Goal: Transaction & Acquisition: Purchase product/service

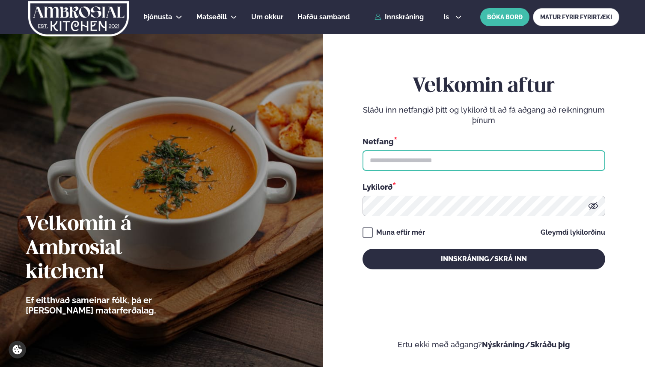
click at [418, 161] on input "text" at bounding box center [484, 160] width 243 height 21
type input "**********"
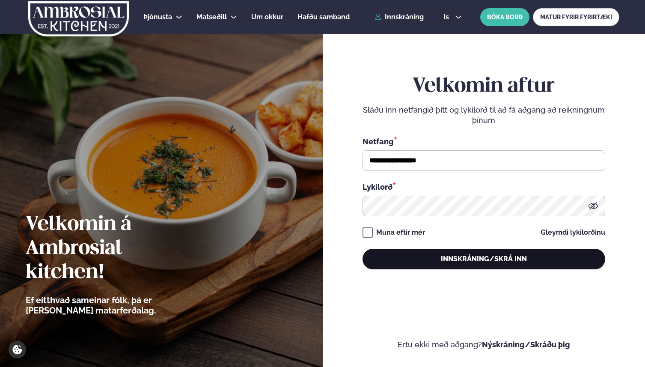
click at [424, 258] on button "Innskráning/Skrá inn" at bounding box center [484, 259] width 243 height 21
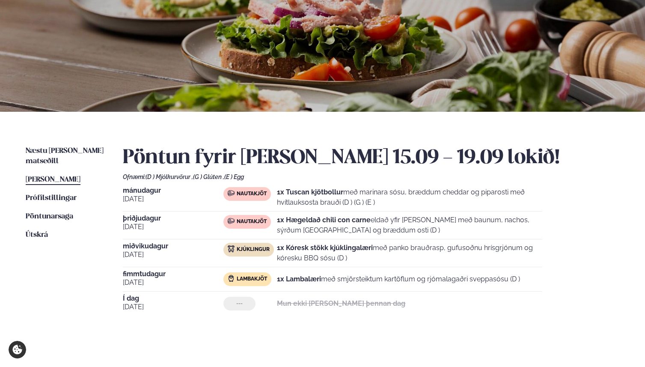
scroll to position [78, 0]
click at [44, 151] on span "Næstu viku matseðill" at bounding box center [65, 156] width 78 height 18
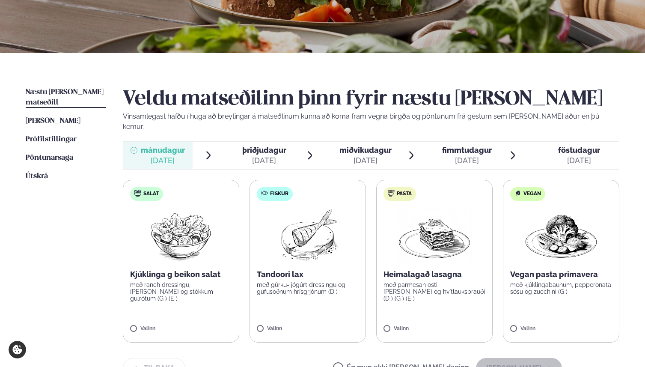
scroll to position [164, 0]
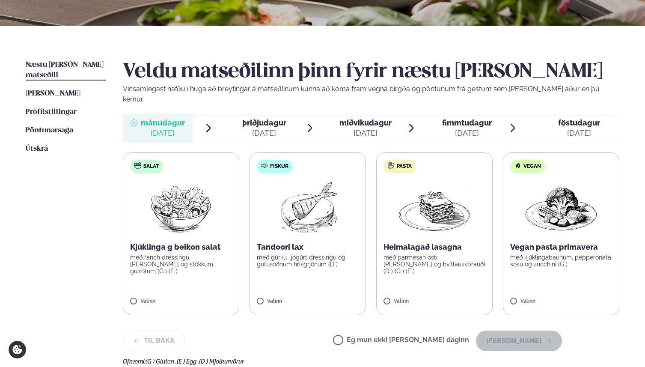
click at [423, 205] on img at bounding box center [434, 207] width 75 height 55
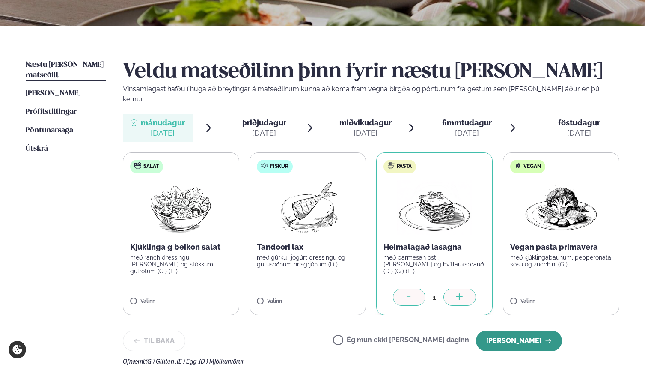
click at [505, 331] on button "Halda áfram" at bounding box center [519, 341] width 86 height 21
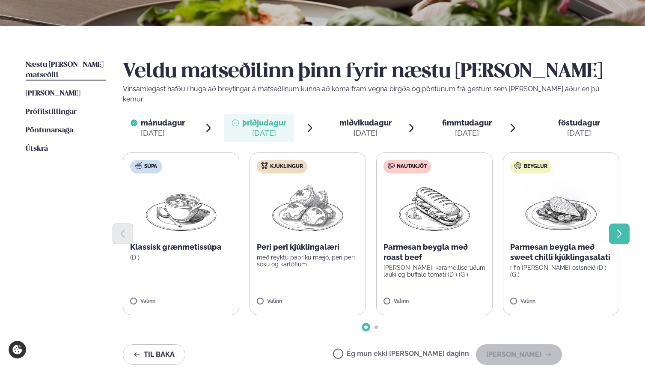
click at [618, 229] on icon "Next slide" at bounding box center [619, 234] width 10 height 10
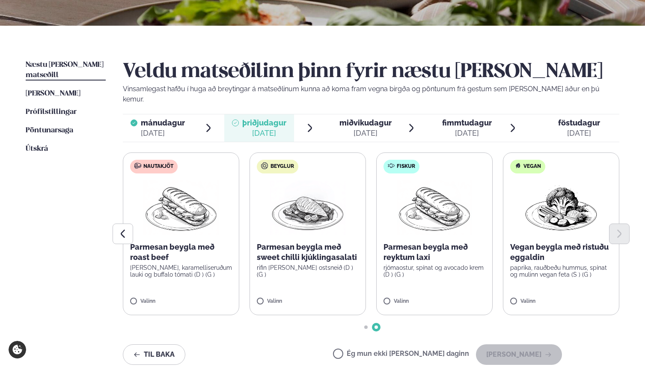
click at [305, 209] on img at bounding box center [307, 207] width 75 height 55
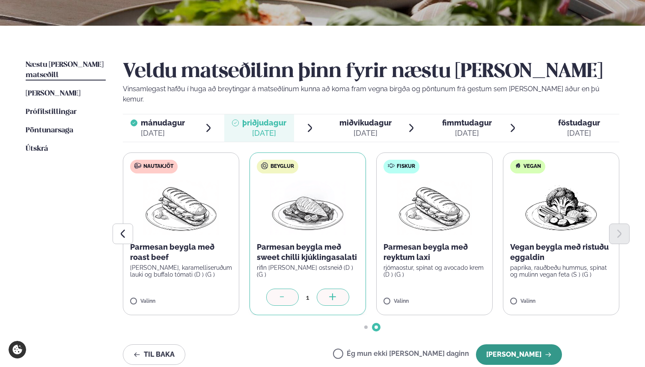
click at [511, 344] on button "Halda áfram" at bounding box center [519, 354] width 86 height 21
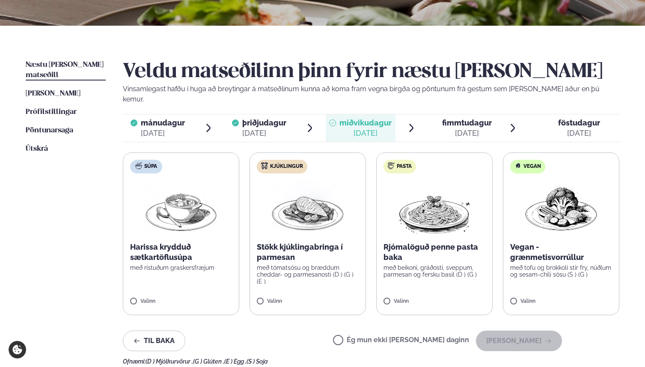
click at [434, 211] on img at bounding box center [434, 207] width 75 height 55
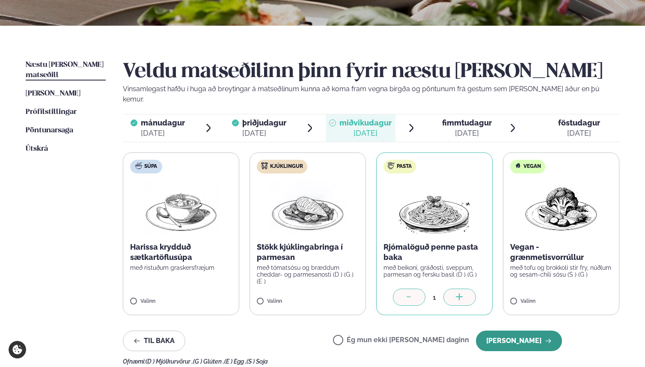
click at [512, 331] on button "Halda áfram" at bounding box center [519, 341] width 86 height 21
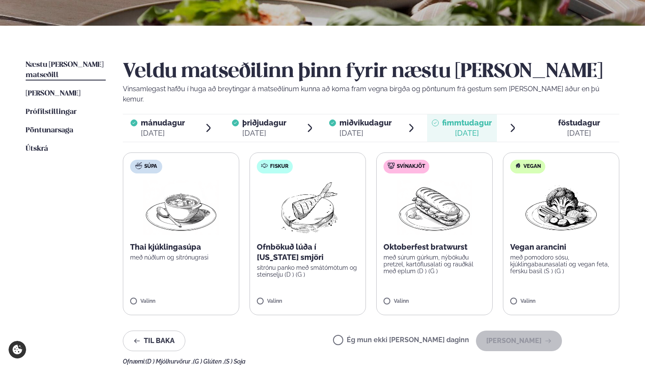
click at [437, 210] on img at bounding box center [434, 207] width 75 height 55
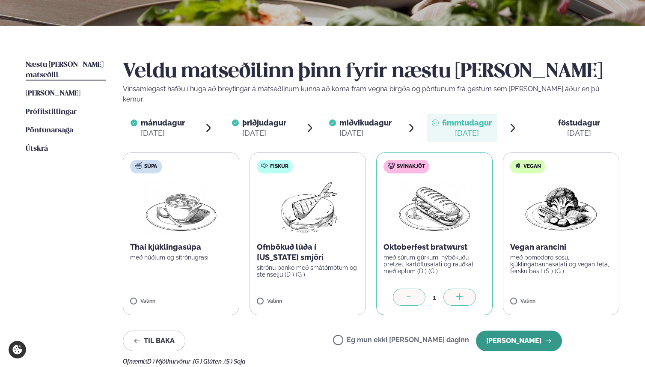
click at [521, 331] on button "Halda áfram" at bounding box center [519, 341] width 86 height 21
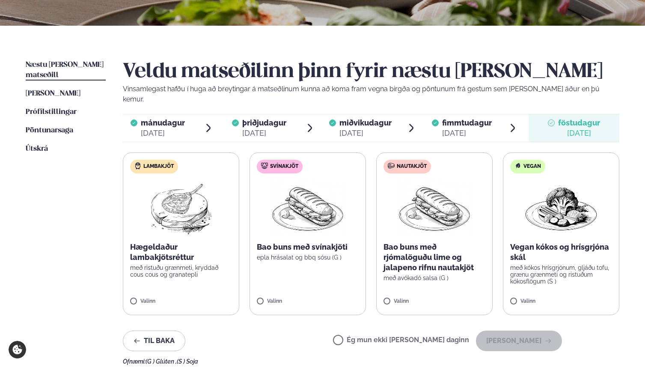
click at [323, 192] on img at bounding box center [307, 207] width 75 height 55
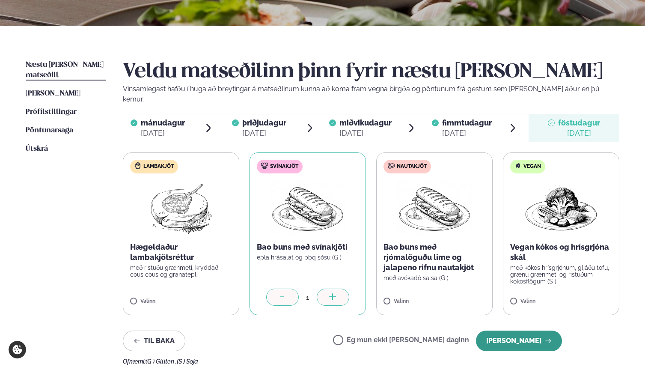
click at [512, 331] on button "Halda áfram" at bounding box center [519, 341] width 86 height 21
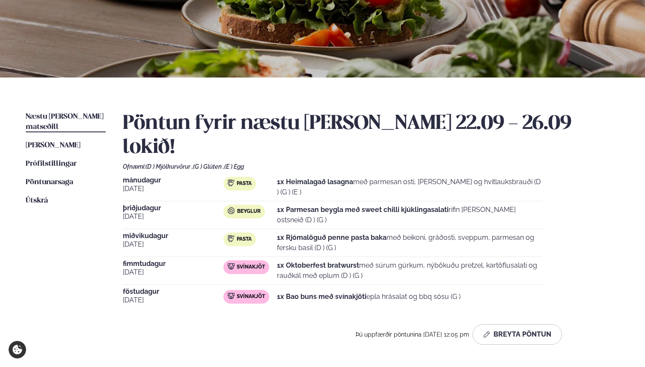
scroll to position [111, 0]
click at [482, 180] on div "mánudagur sep. 22 Pasta 1x Heimalagað lasagna með parmesan osti, basil pesto og…" at bounding box center [371, 243] width 497 height 132
